Goal: Consume media (video, audio): Consume media (video, audio)

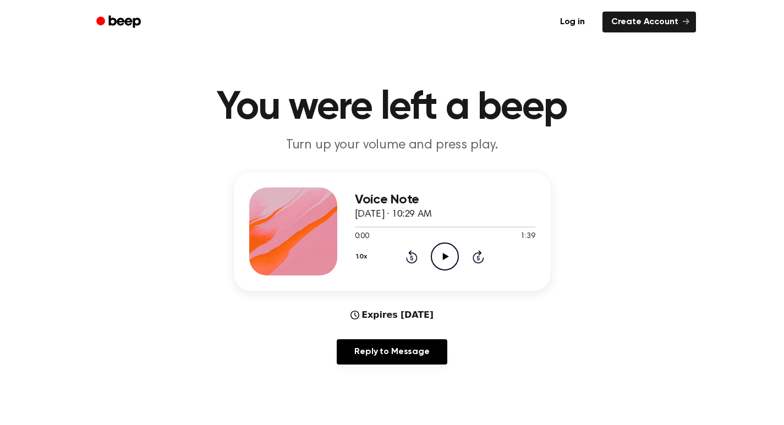
click at [448, 257] on icon at bounding box center [446, 256] width 6 height 7
click at [449, 251] on icon "Pause Audio" at bounding box center [445, 257] width 28 height 28
click at [431, 255] on icon "Play Audio" at bounding box center [445, 257] width 28 height 28
click at [442, 254] on icon "Play Audio" at bounding box center [445, 257] width 28 height 28
drag, startPoint x: 370, startPoint y: 225, endPoint x: 347, endPoint y: 224, distance: 22.6
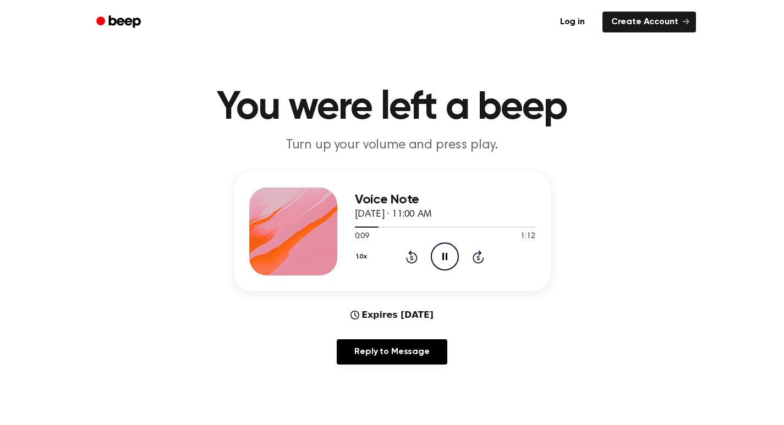
click at [347, 224] on div "Voice Note September 22, 2025 · 11:00 AM 0:09 1:12 Your browser does not suppor…" at bounding box center [392, 231] width 317 height 119
click at [362, 227] on div at bounding box center [368, 227] width 26 height 1
click at [438, 257] on icon "Play Audio" at bounding box center [445, 257] width 28 height 28
click at [441, 256] on icon "Pause Audio" at bounding box center [445, 257] width 28 height 28
click at [441, 256] on icon "Play Audio" at bounding box center [445, 257] width 28 height 28
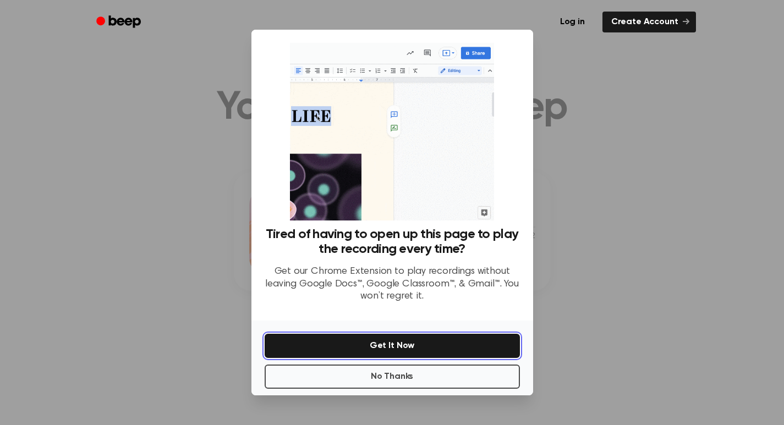
click at [427, 343] on button "Get It Now" at bounding box center [392, 346] width 255 height 24
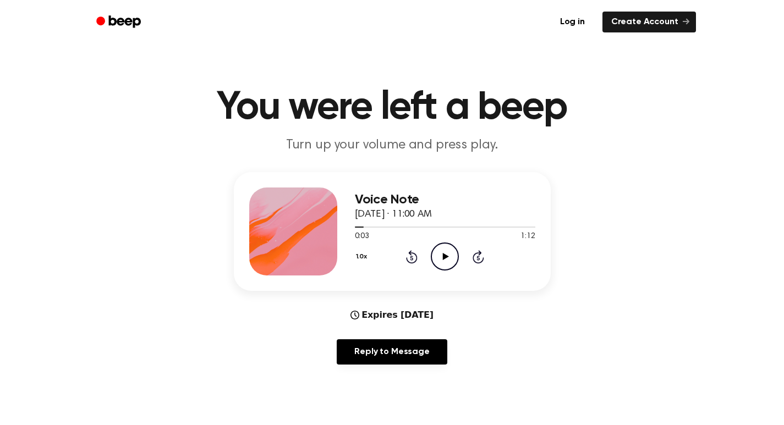
click at [444, 256] on icon at bounding box center [446, 256] width 6 height 7
click at [444, 256] on icon at bounding box center [444, 256] width 5 height 7
click at [410, 257] on icon "Rewind 5 seconds" at bounding box center [411, 257] width 12 height 14
click at [441, 257] on icon "Play Audio" at bounding box center [445, 257] width 28 height 28
click at [441, 257] on icon "Pause Audio" at bounding box center [445, 257] width 28 height 28
